Goal: Information Seeking & Learning: Learn about a topic

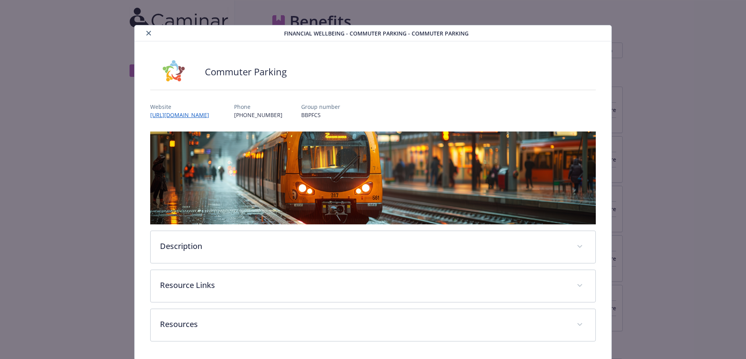
scroll to position [26, 0]
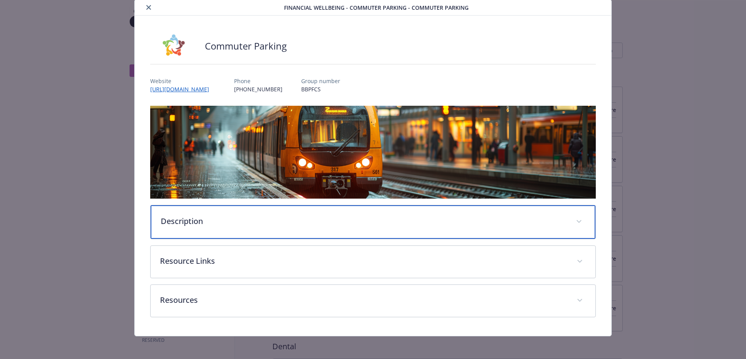
click at [239, 230] on div "Description" at bounding box center [373, 222] width 445 height 34
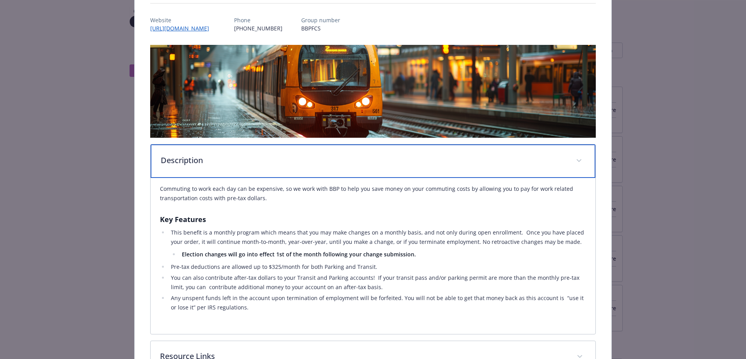
scroll to position [0, 0]
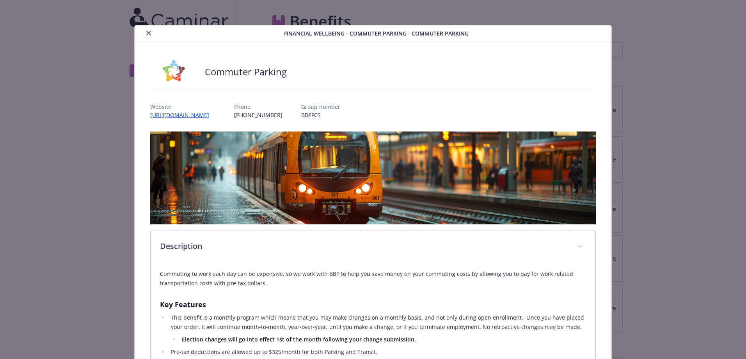
drag, startPoint x: 97, startPoint y: 69, endPoint x: 102, endPoint y: 74, distance: 7.5
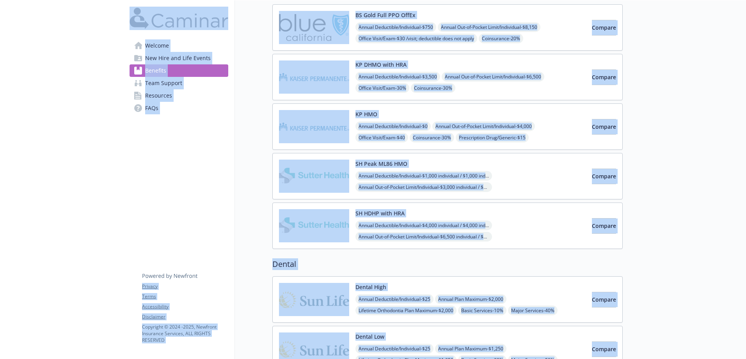
scroll to position [86, 0]
